Goal: Task Accomplishment & Management: Use online tool/utility

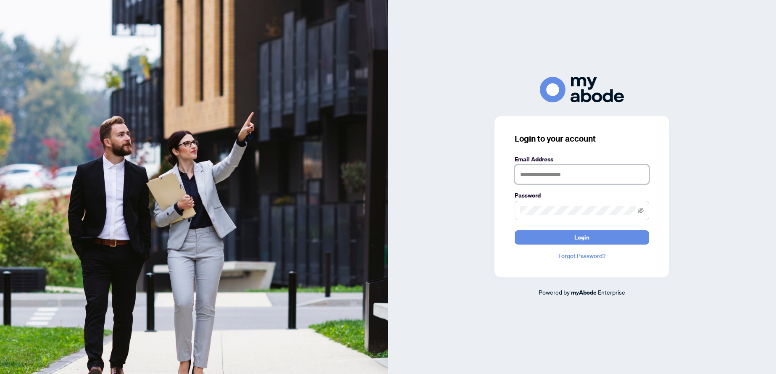
type input "**********"
click at [561, 237] on button "Login" at bounding box center [582, 237] width 134 height 14
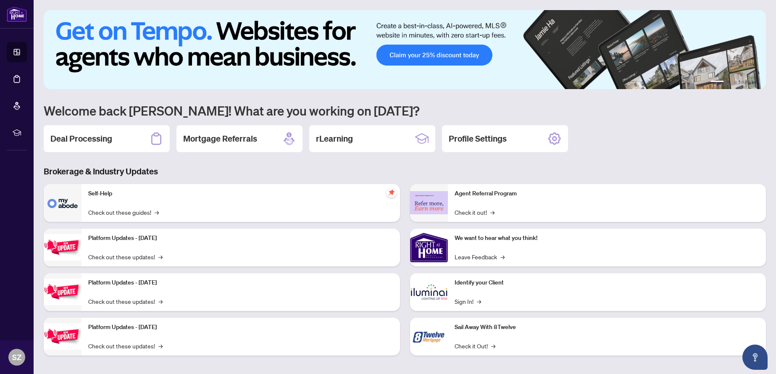
click at [68, 137] on h2 "Deal Processing" at bounding box center [81, 139] width 62 height 12
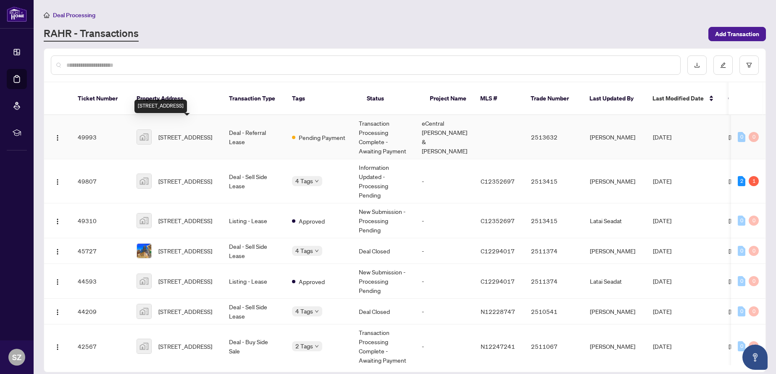
click at [174, 132] on span "[STREET_ADDRESS]" at bounding box center [185, 136] width 54 height 9
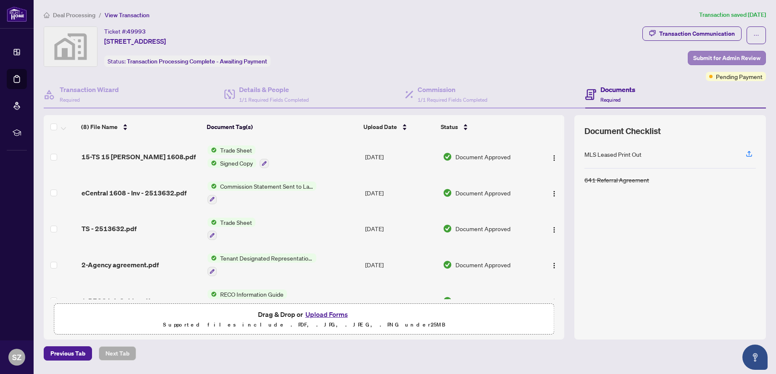
click at [717, 56] on span "Submit for Admin Review" at bounding box center [726, 57] width 67 height 13
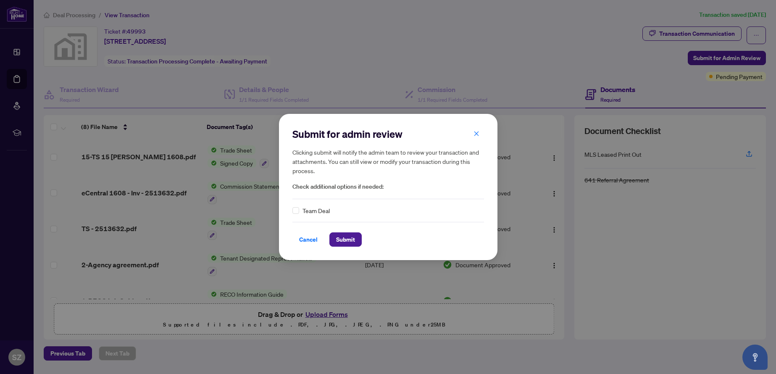
click at [477, 133] on icon "close" at bounding box center [476, 134] width 5 height 5
